Goal: Task Accomplishment & Management: Use online tool/utility

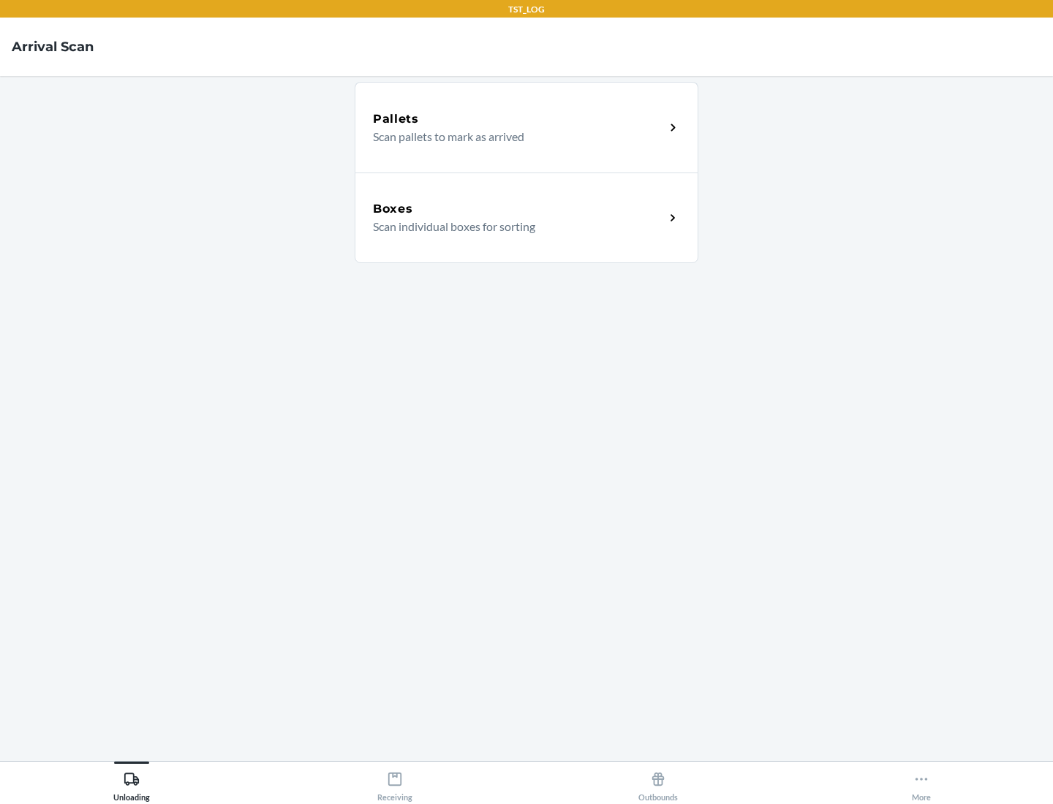
click at [519, 209] on div "Boxes" at bounding box center [519, 209] width 292 height 18
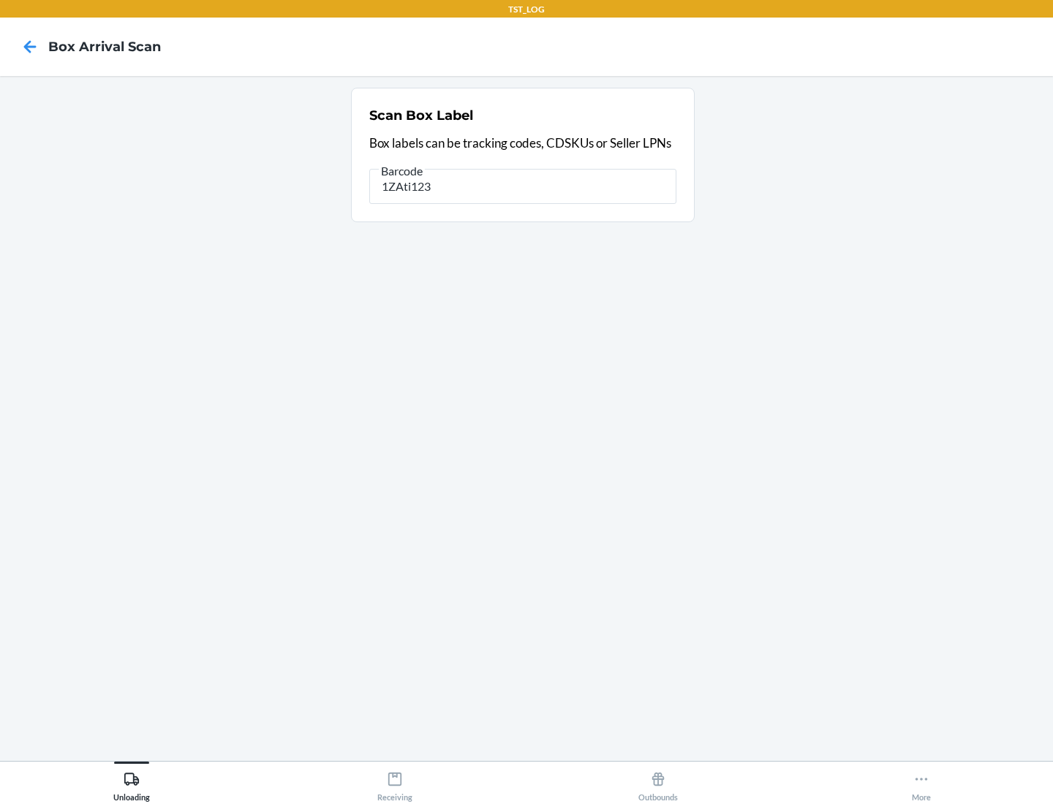
type input "1ZAti123"
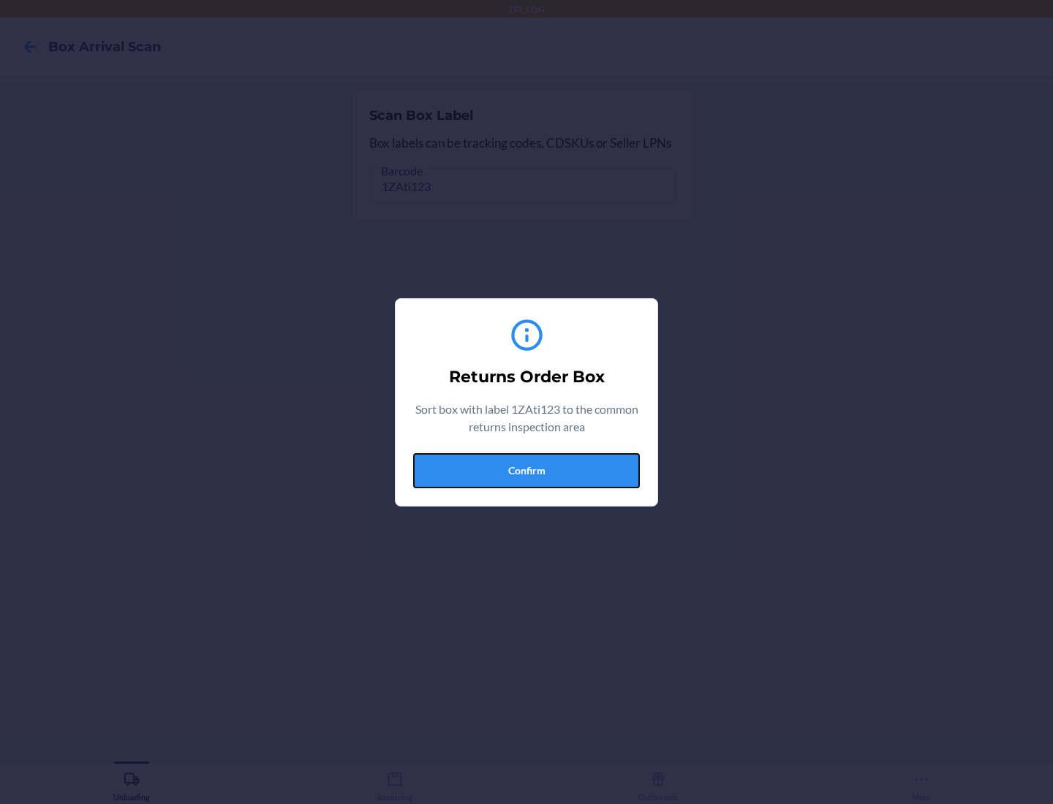
click at [527, 470] on button "Confirm" at bounding box center [526, 470] width 227 height 35
